Goal: Find specific page/section: Find specific page/section

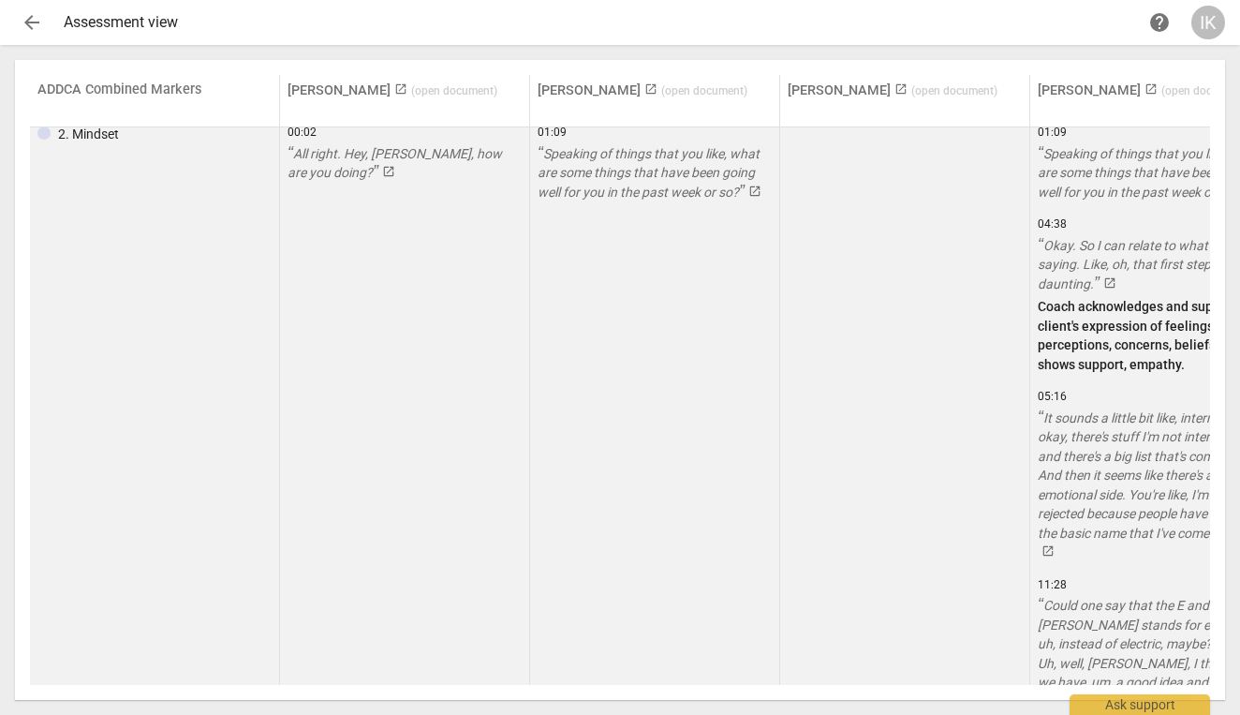
scroll to position [13, 0]
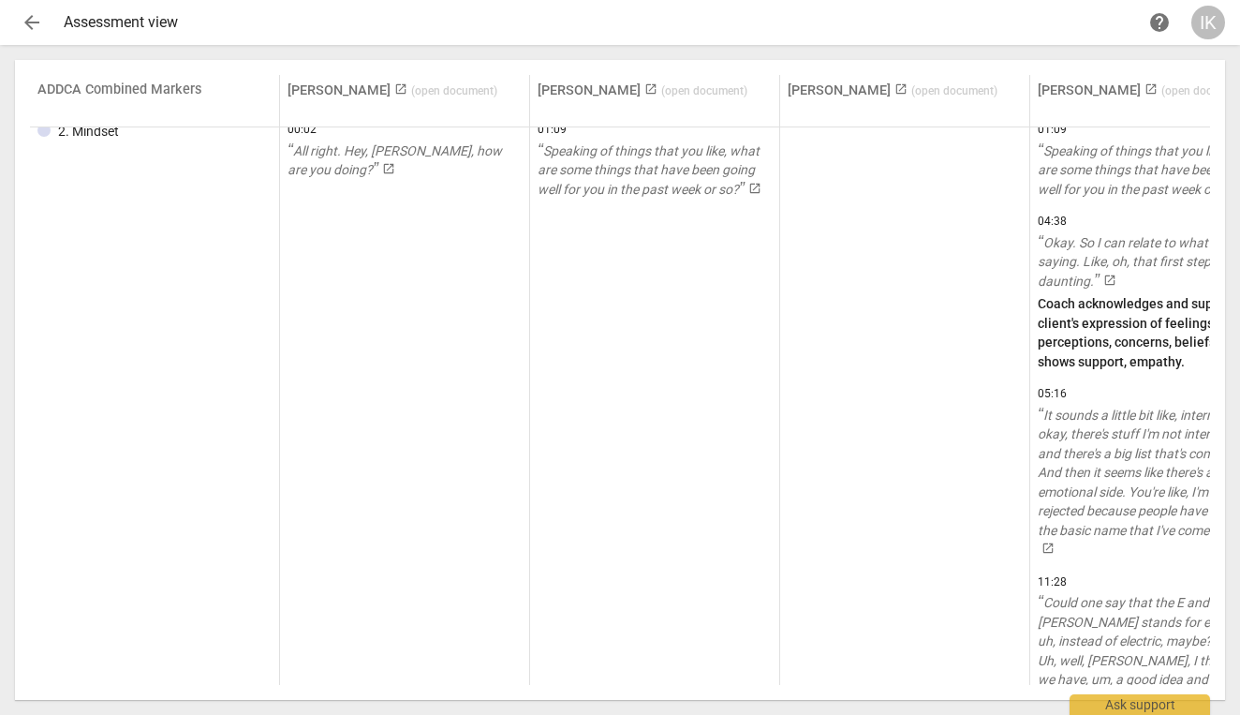
click at [36, 26] on span "arrow_back" at bounding box center [32, 22] width 22 height 22
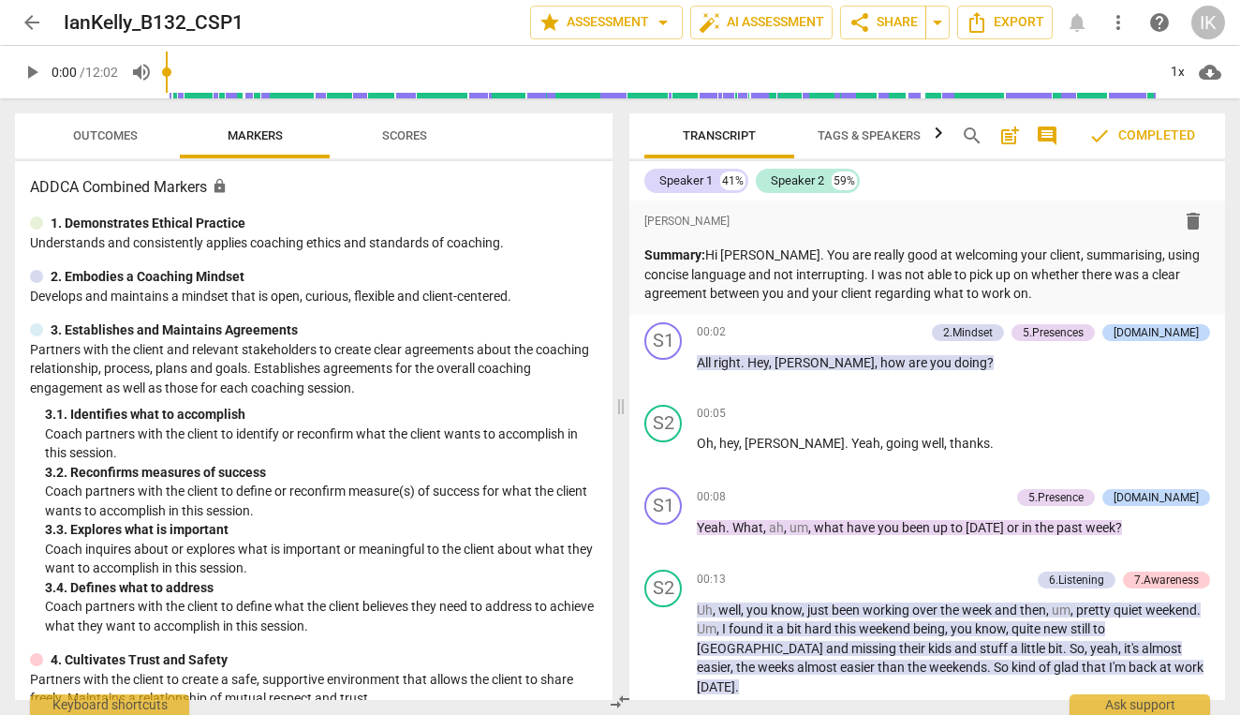
click at [394, 136] on span "Scores" at bounding box center [404, 135] width 45 height 14
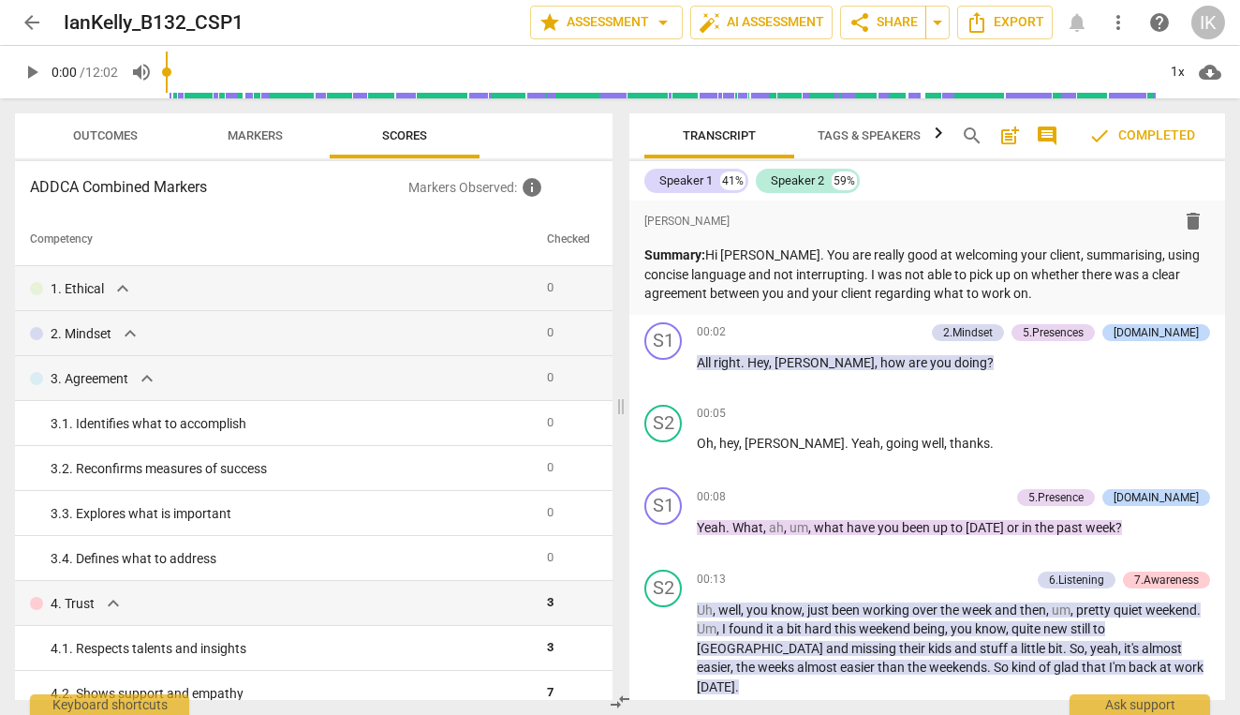
click at [123, 151] on button "Outcomes" at bounding box center [105, 135] width 150 height 45
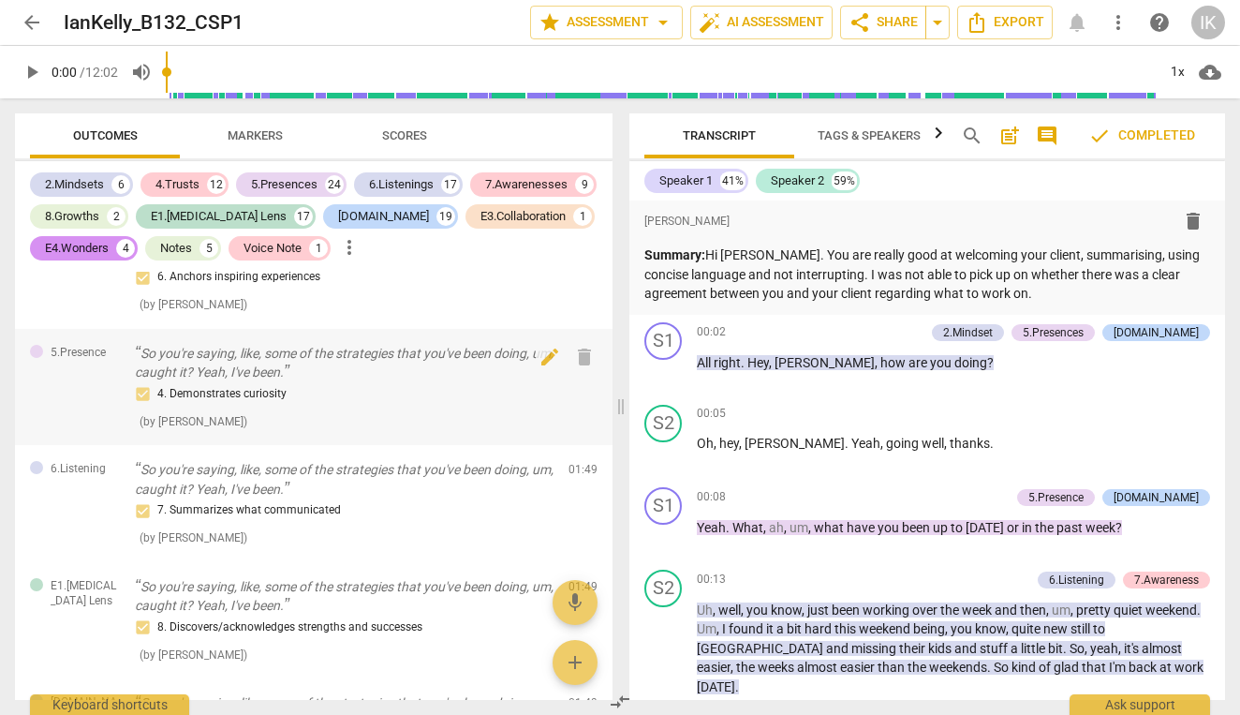
scroll to position [2143, 0]
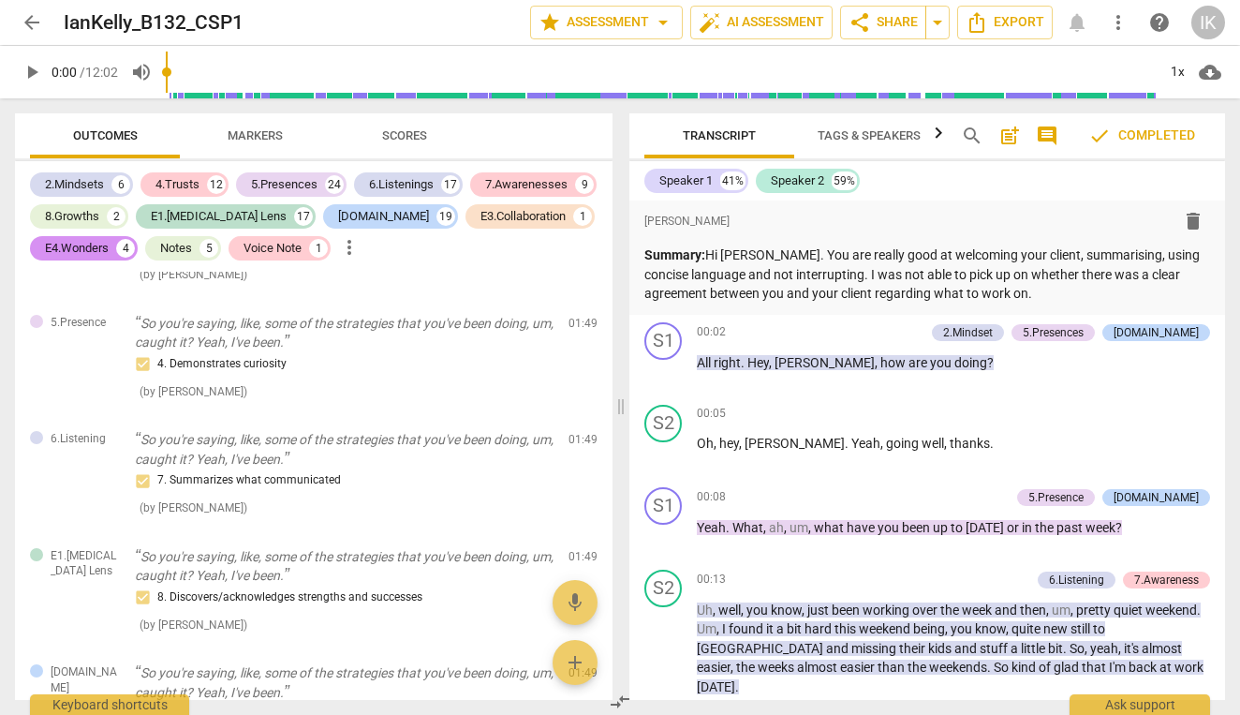
click at [263, 142] on span "Markers" at bounding box center [255, 136] width 100 height 25
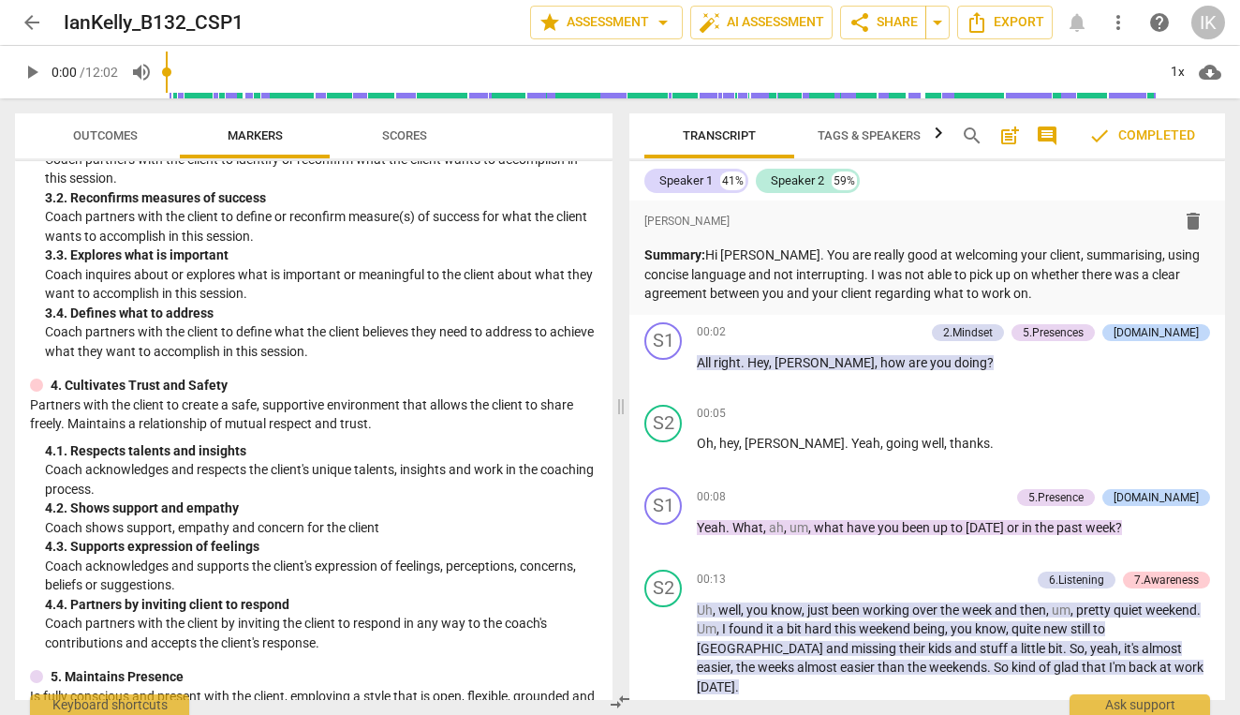
scroll to position [414, 0]
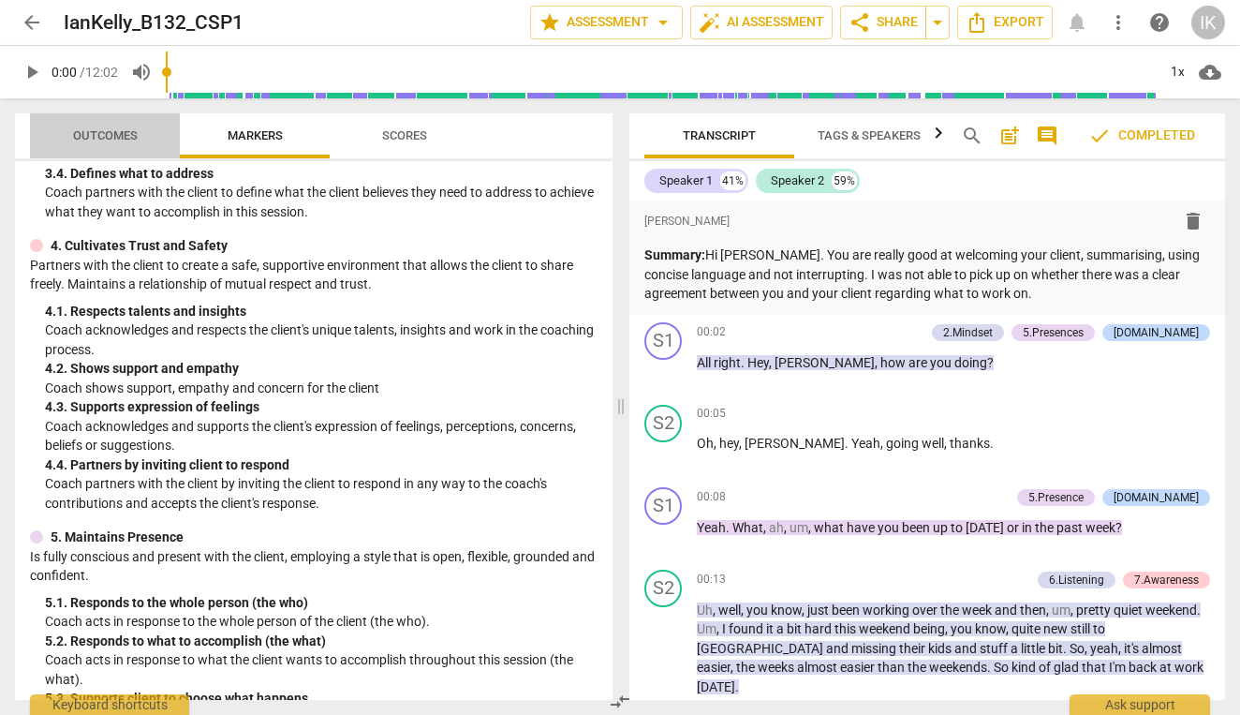
click at [131, 144] on span "Outcomes" at bounding box center [106, 136] width 110 height 25
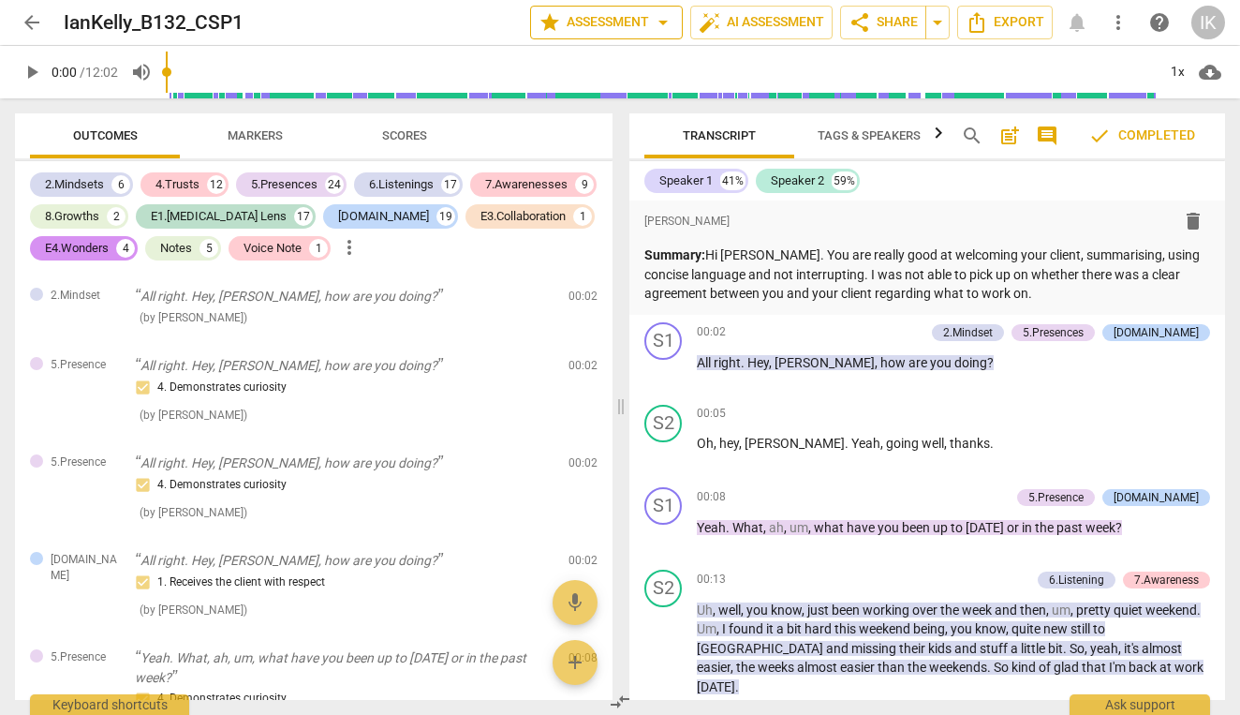
click at [580, 33] on span "star Assessment arrow_drop_down" at bounding box center [607, 22] width 136 height 22
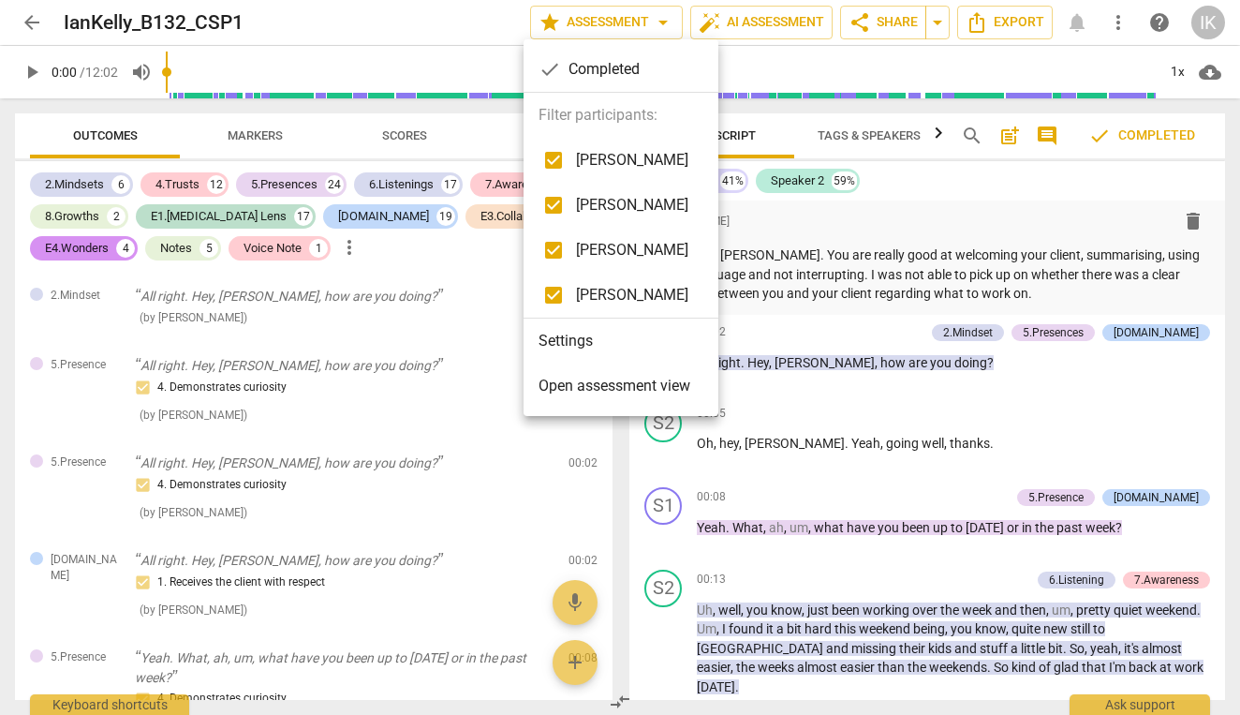
click at [622, 379] on span "Open assessment view" at bounding box center [615, 386] width 152 height 22
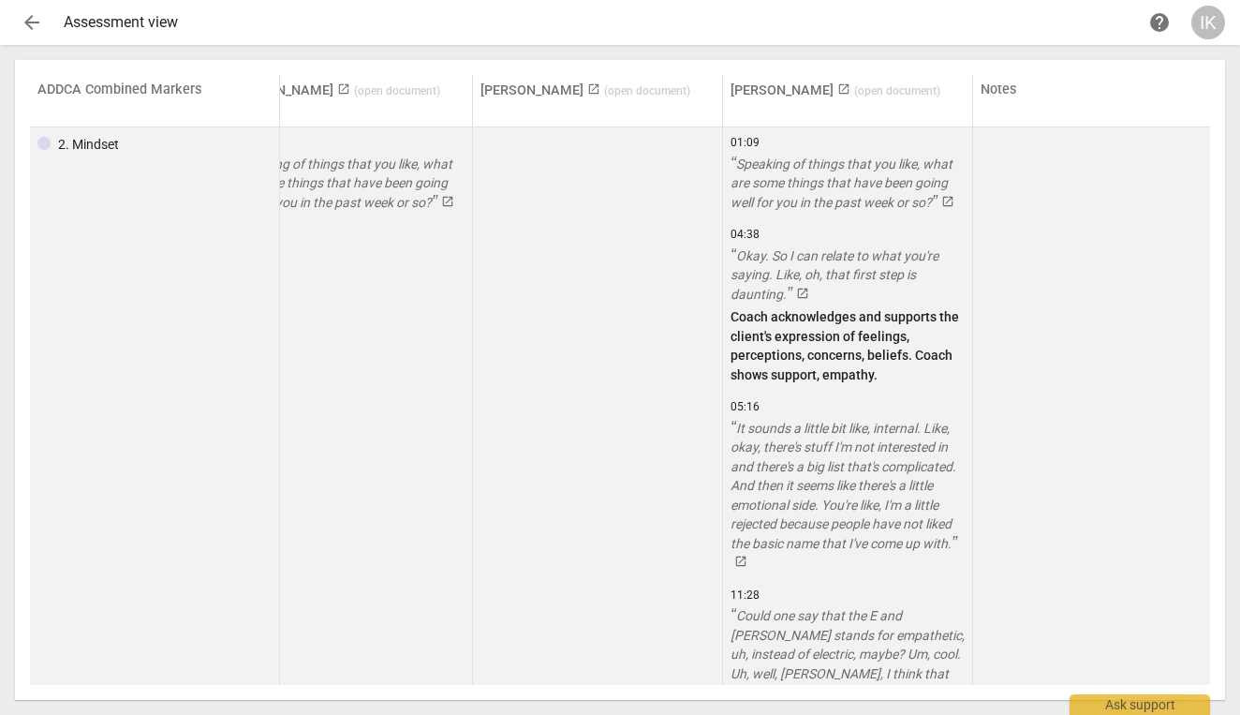
scroll to position [0, 309]
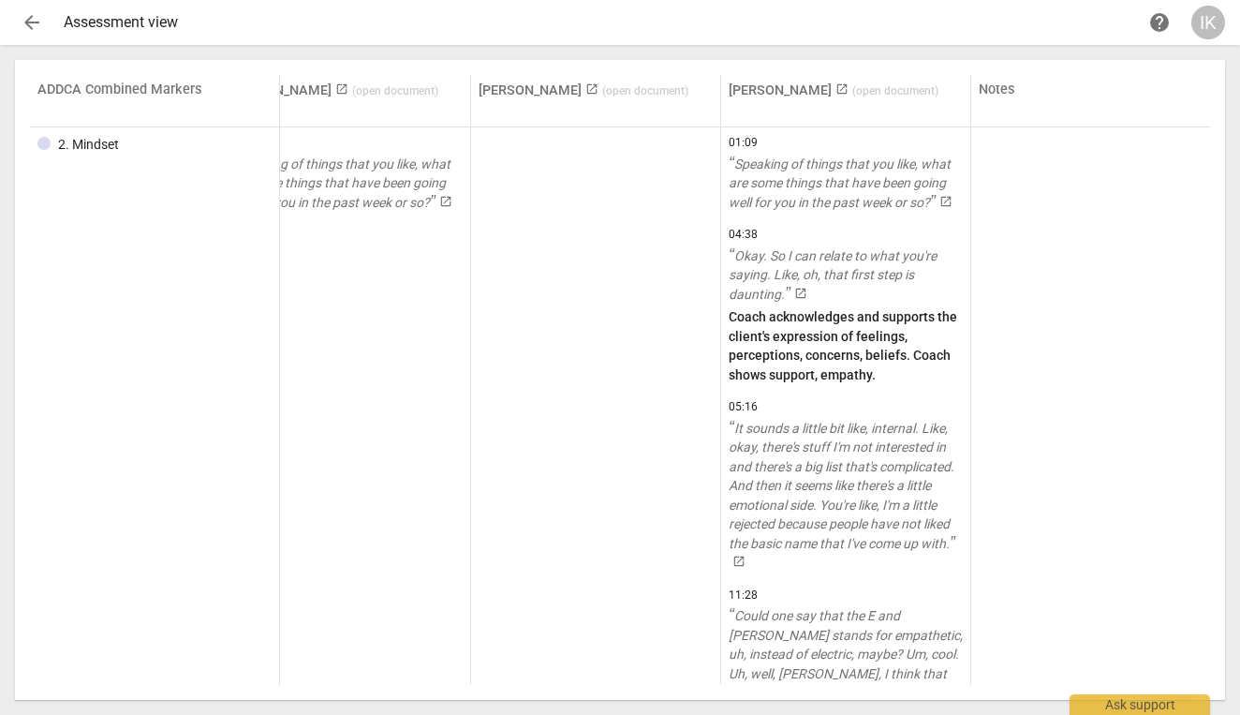
click at [866, 90] on span "( open document )" at bounding box center [895, 90] width 86 height 13
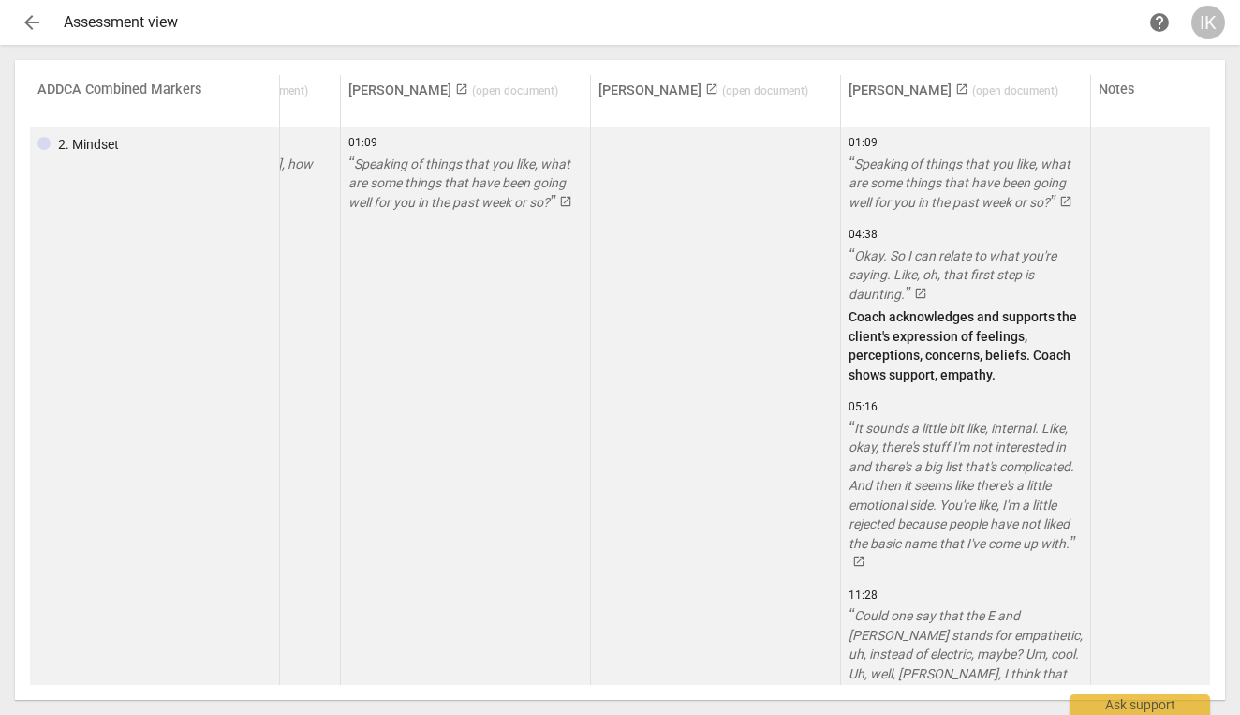
scroll to position [0, 108]
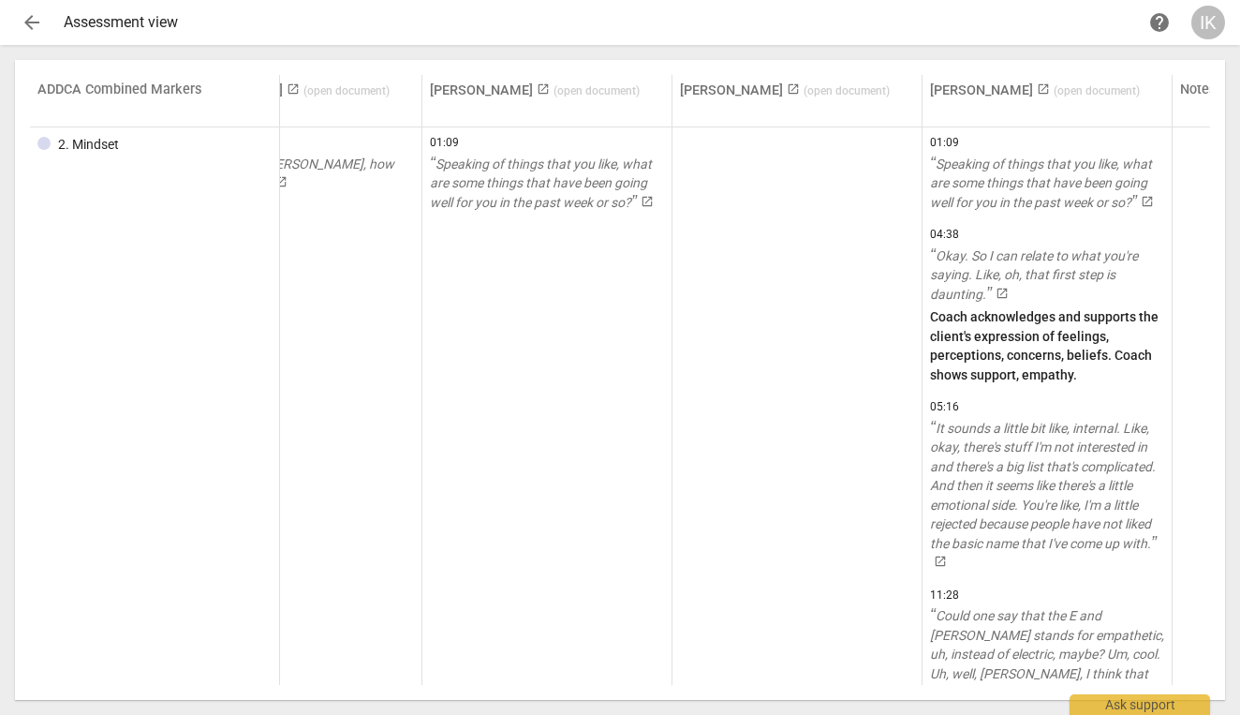
click at [812, 85] on span "( open document )" at bounding box center [847, 90] width 86 height 13
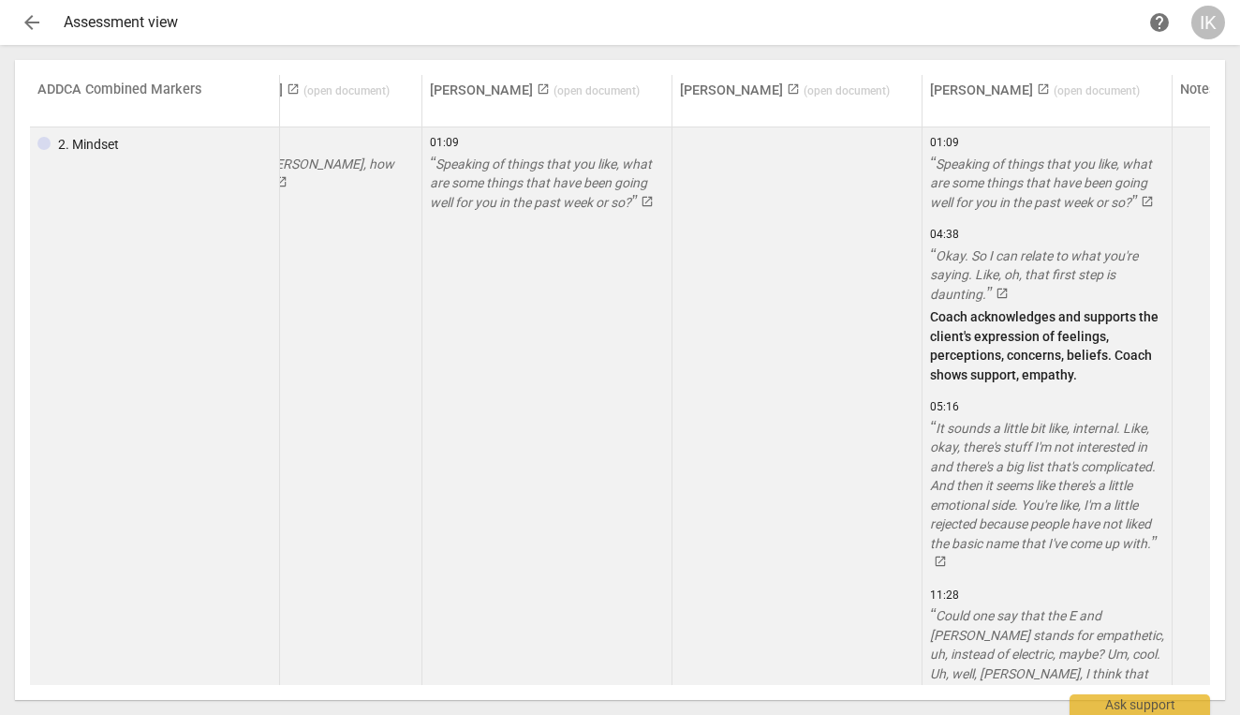
scroll to position [0, 0]
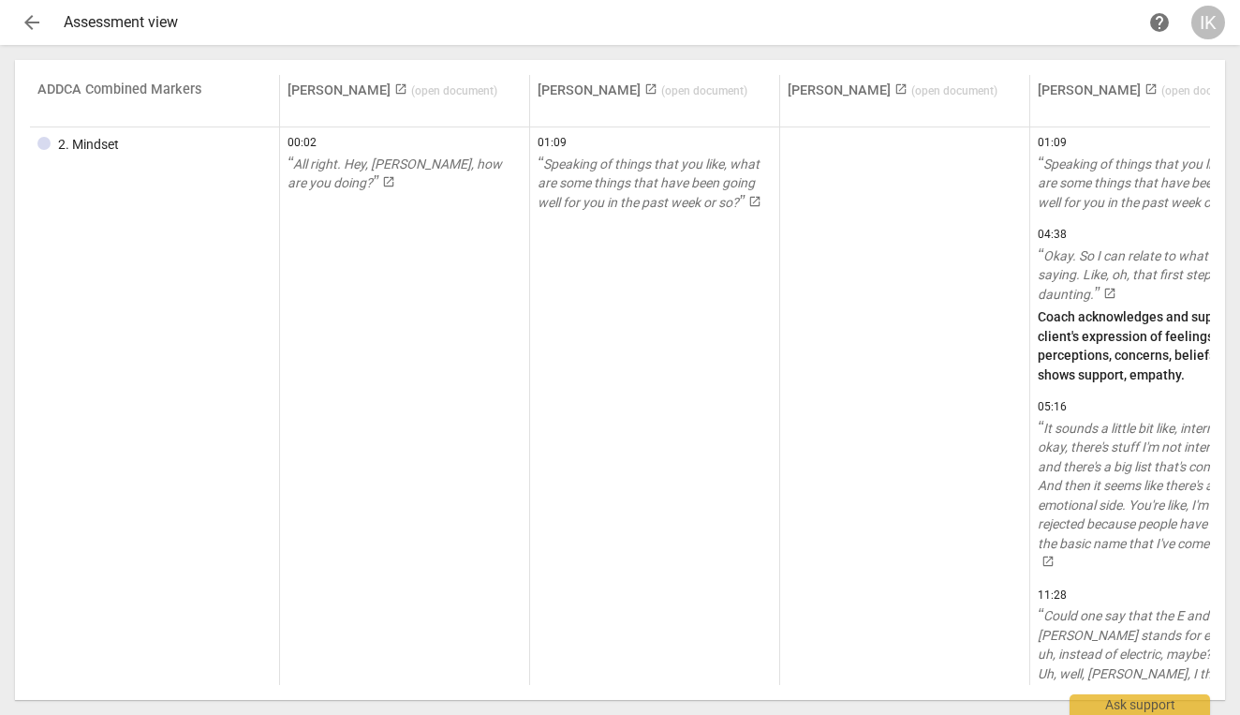
click at [378, 92] on link "Brett Weggelaar launch ( open document )" at bounding box center [393, 90] width 210 height 16
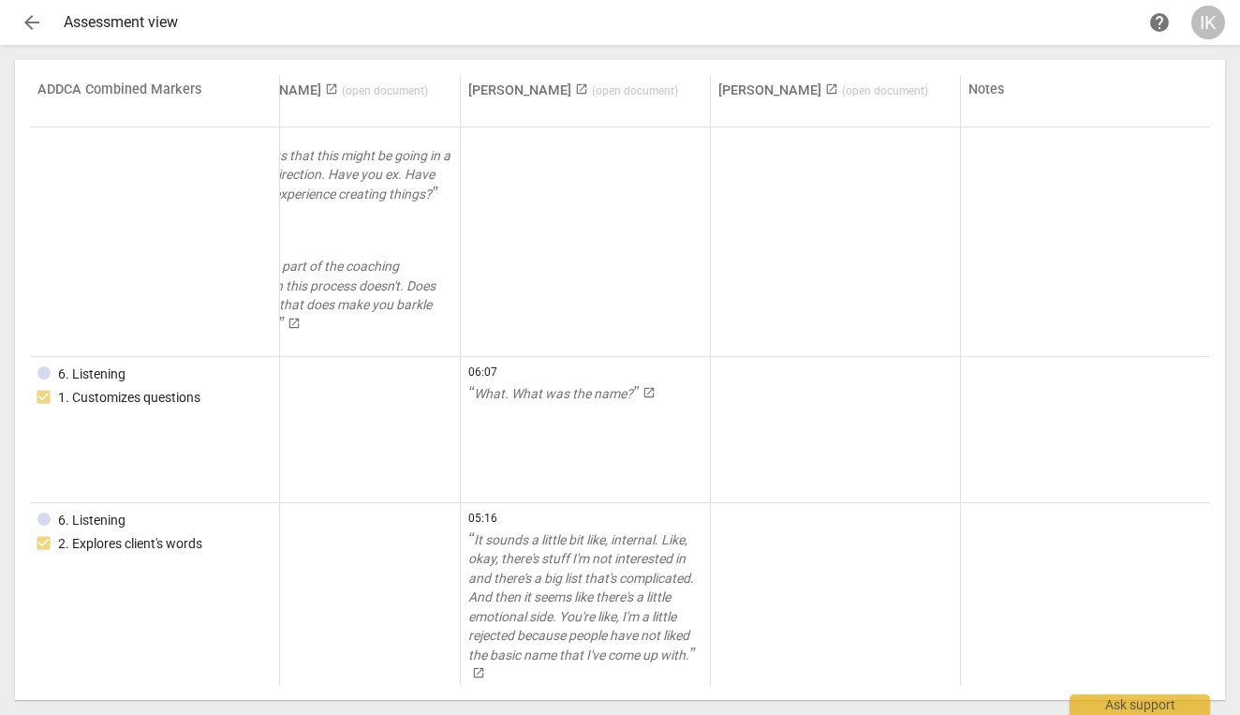
scroll to position [756, 326]
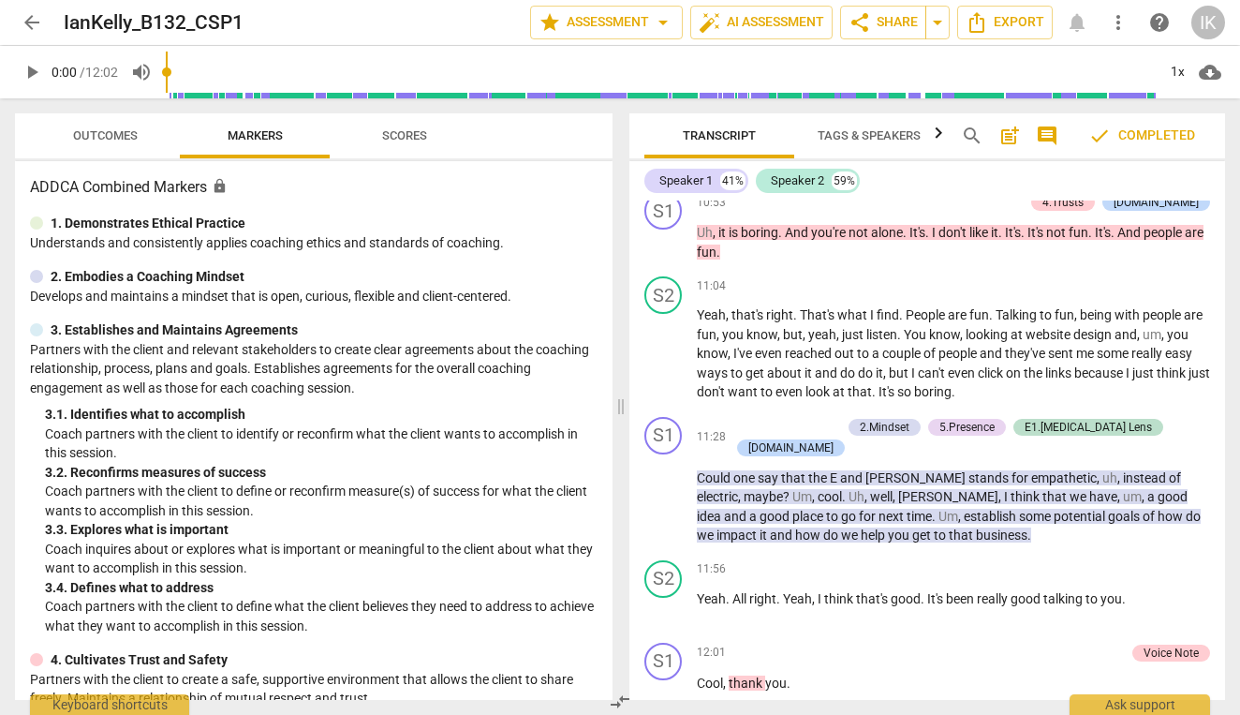
scroll to position [6256, 0]
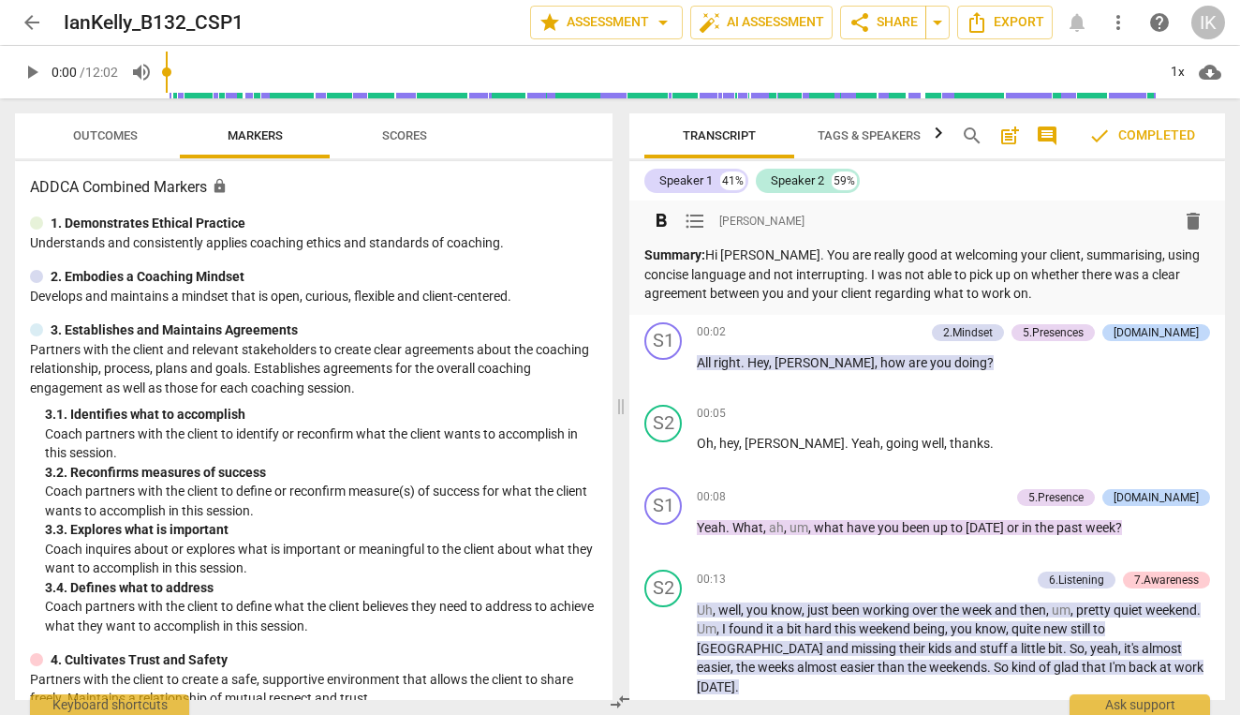
click at [695, 224] on span "format_list_bulleted" at bounding box center [695, 221] width 22 height 22
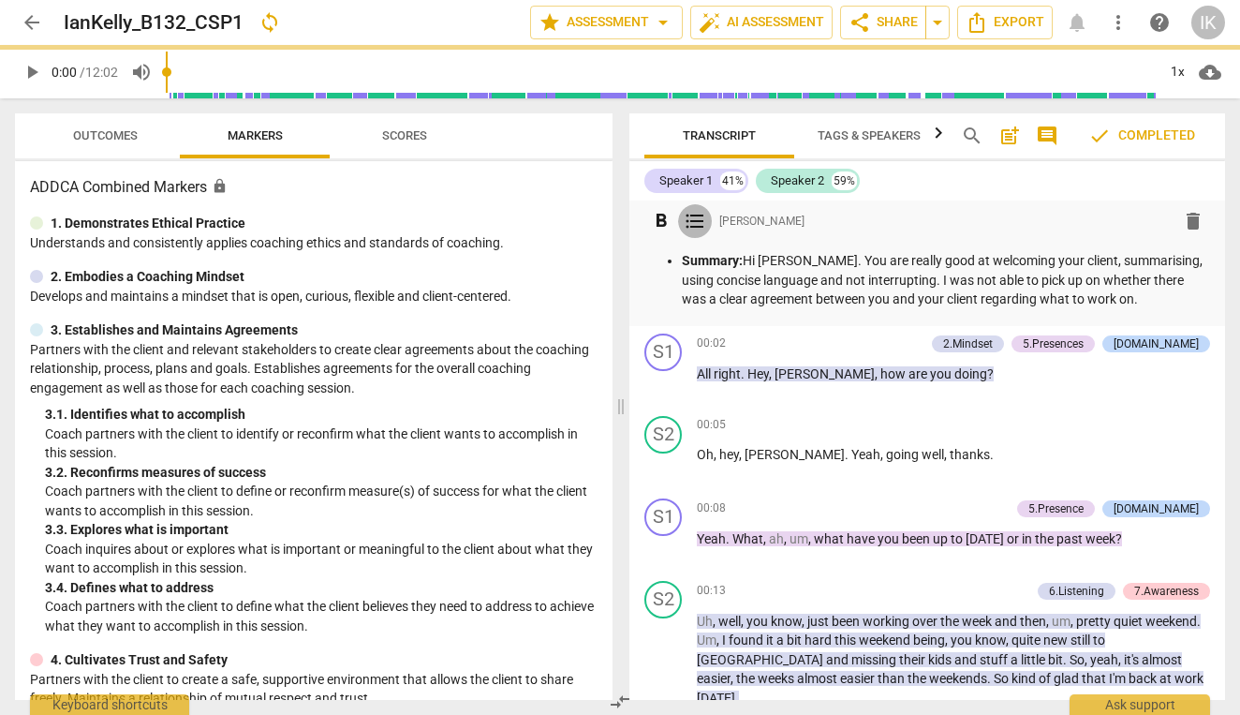
click at [695, 224] on span "format_list_bulleted" at bounding box center [695, 221] width 22 height 22
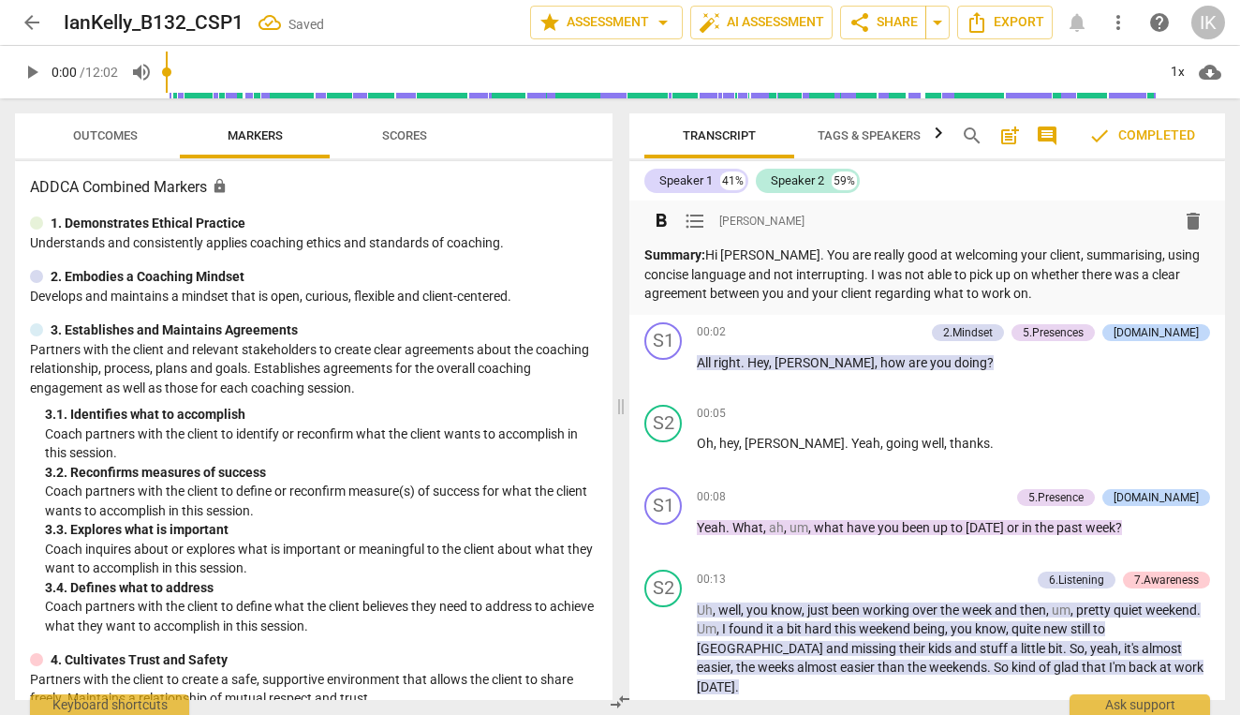
click at [693, 223] on span "format_list_bulleted" at bounding box center [695, 221] width 22 height 22
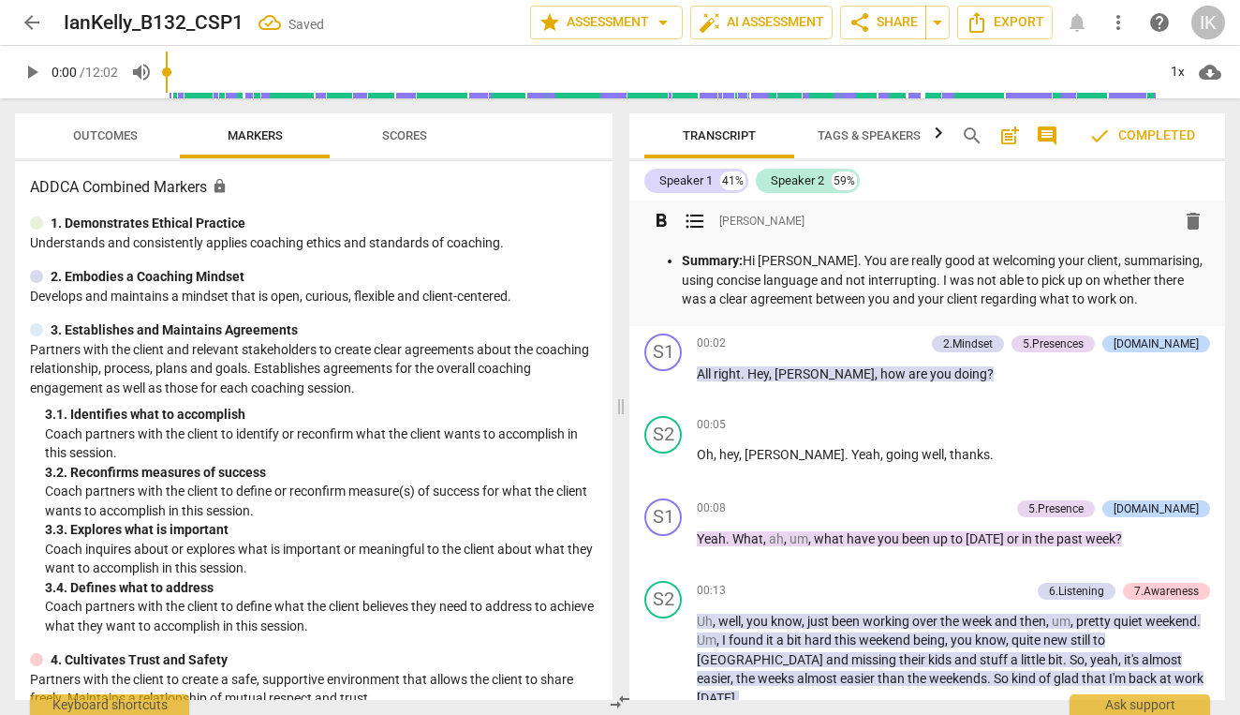
click at [693, 223] on span "format_list_bulleted" at bounding box center [695, 221] width 22 height 22
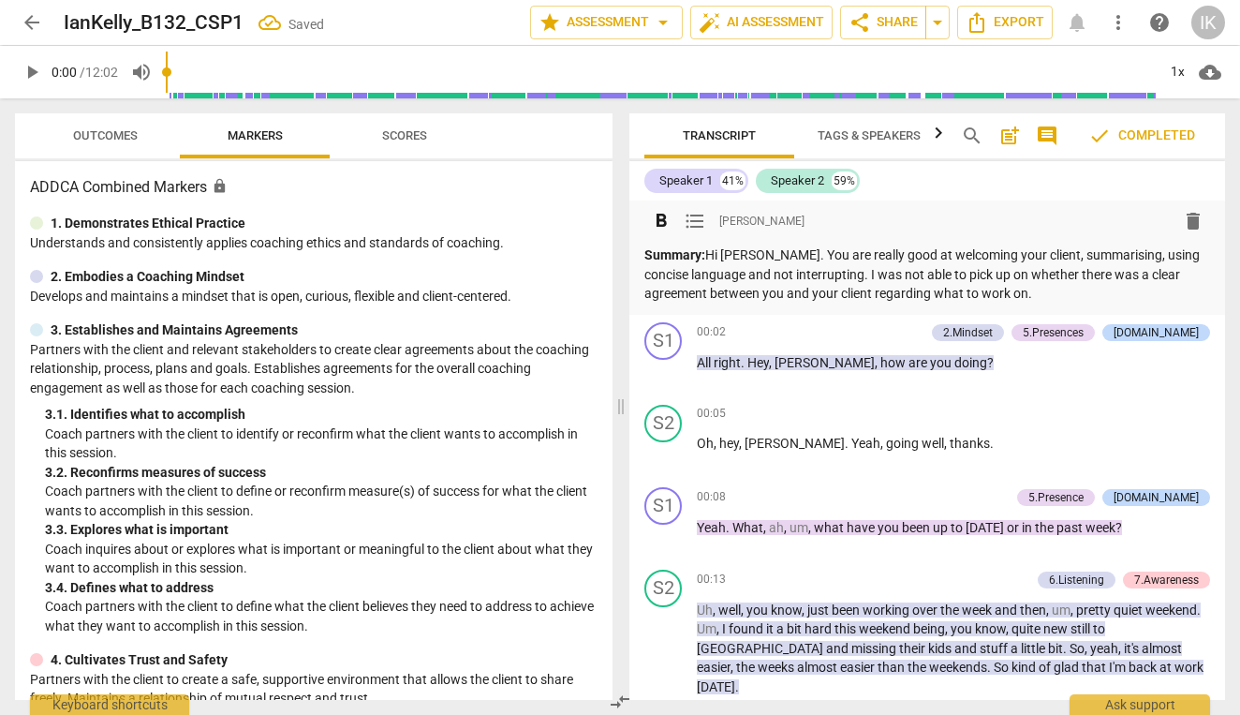
click at [693, 223] on span "format_list_bulleted" at bounding box center [695, 221] width 22 height 22
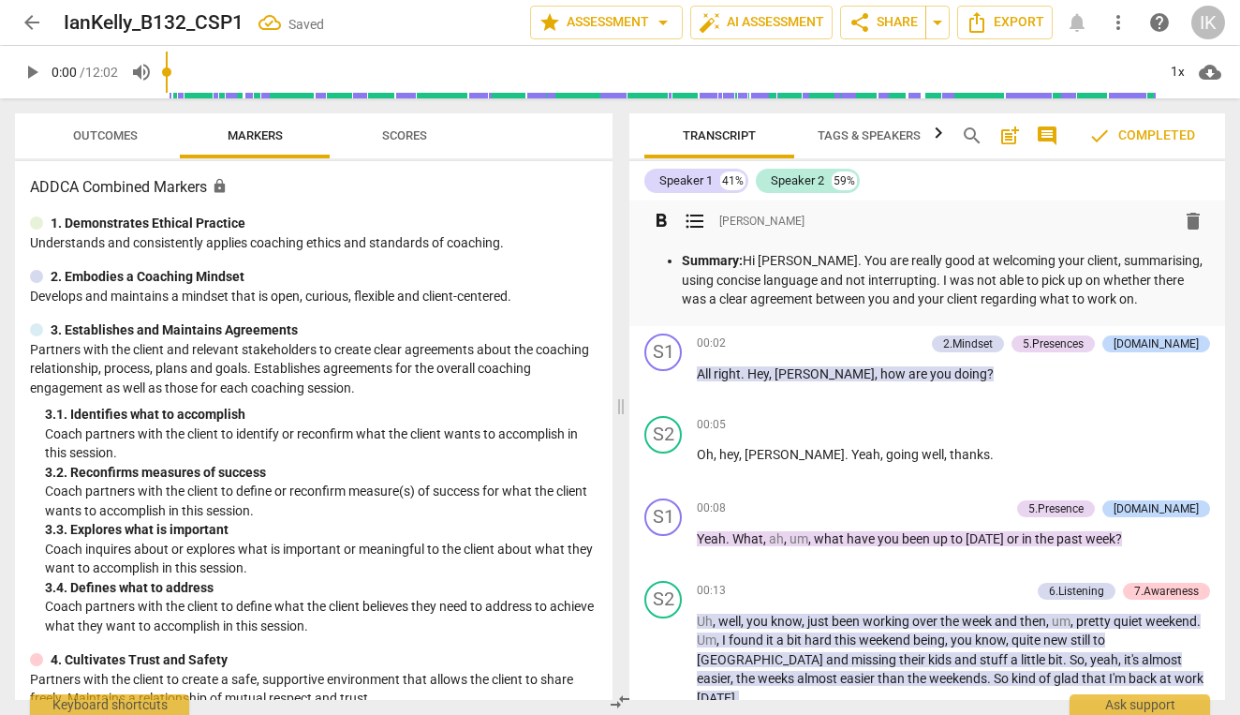
click at [693, 223] on span "format_list_bulleted" at bounding box center [695, 221] width 22 height 22
